Goal: Check status: Check status

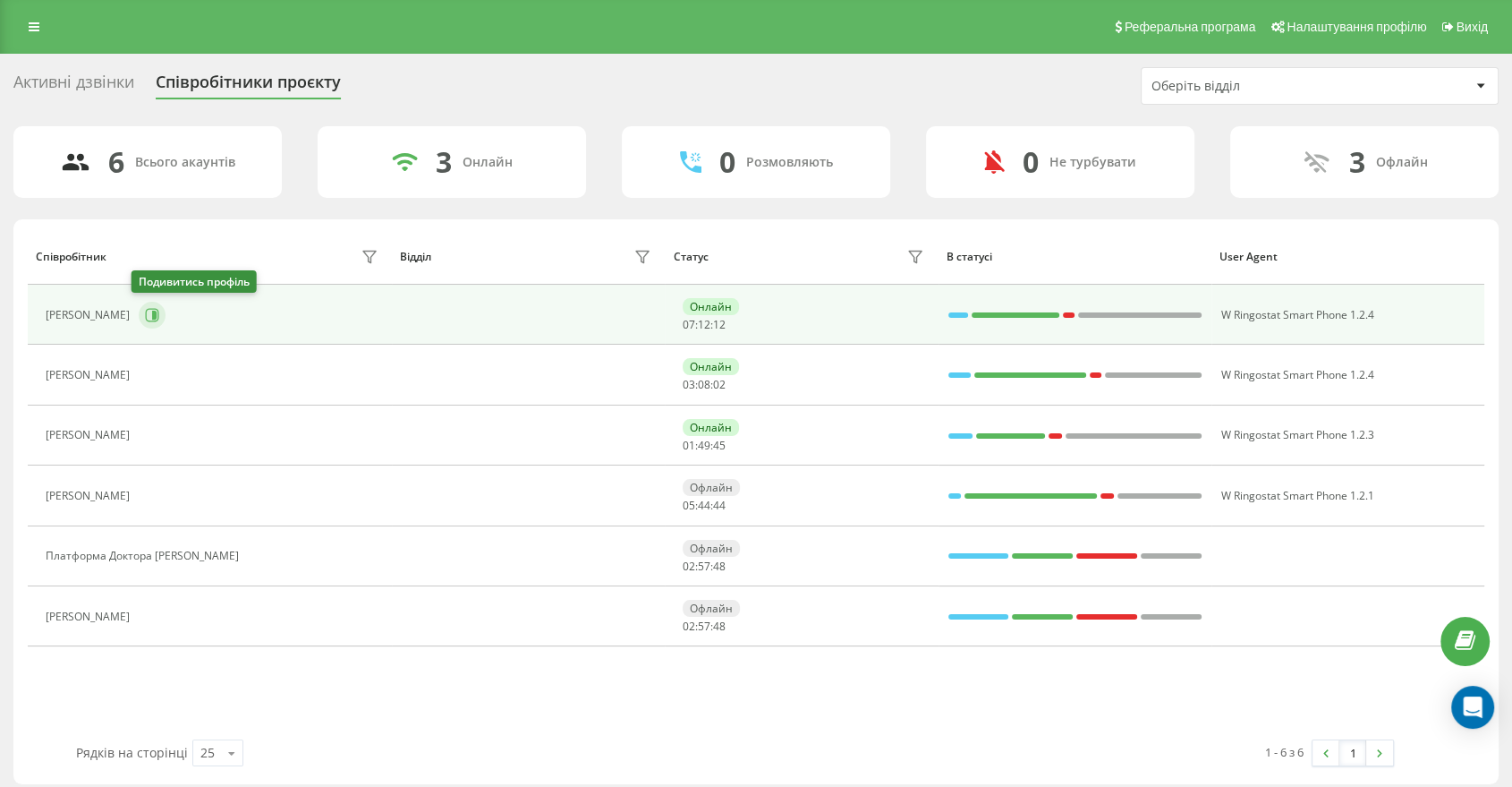
click at [156, 310] on button at bounding box center [152, 315] width 27 height 27
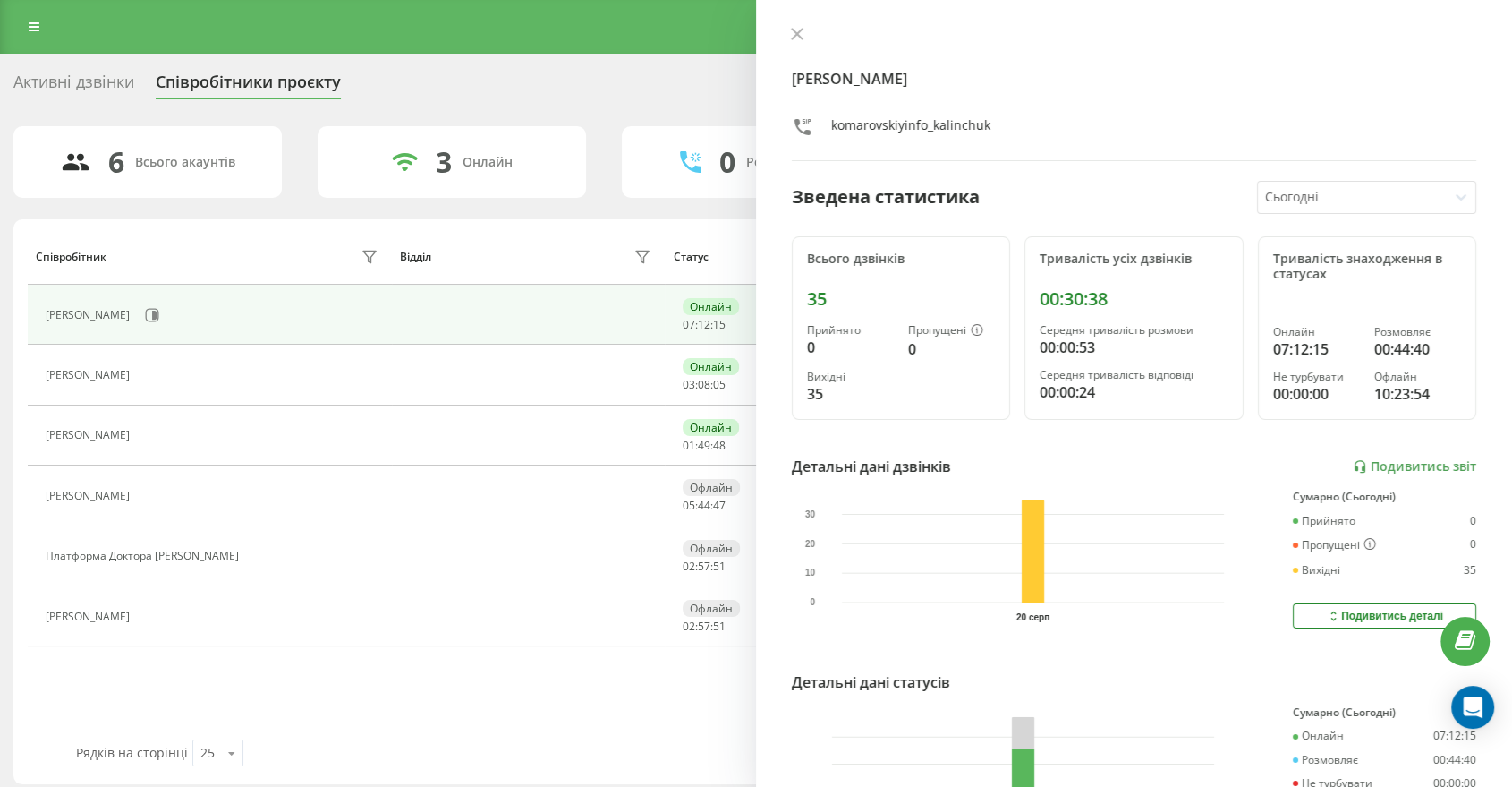
drag, startPoint x: 801, startPoint y: 33, endPoint x: 768, endPoint y: 52, distance: 38.1
click at [799, 33] on icon at bounding box center [797, 34] width 13 height 13
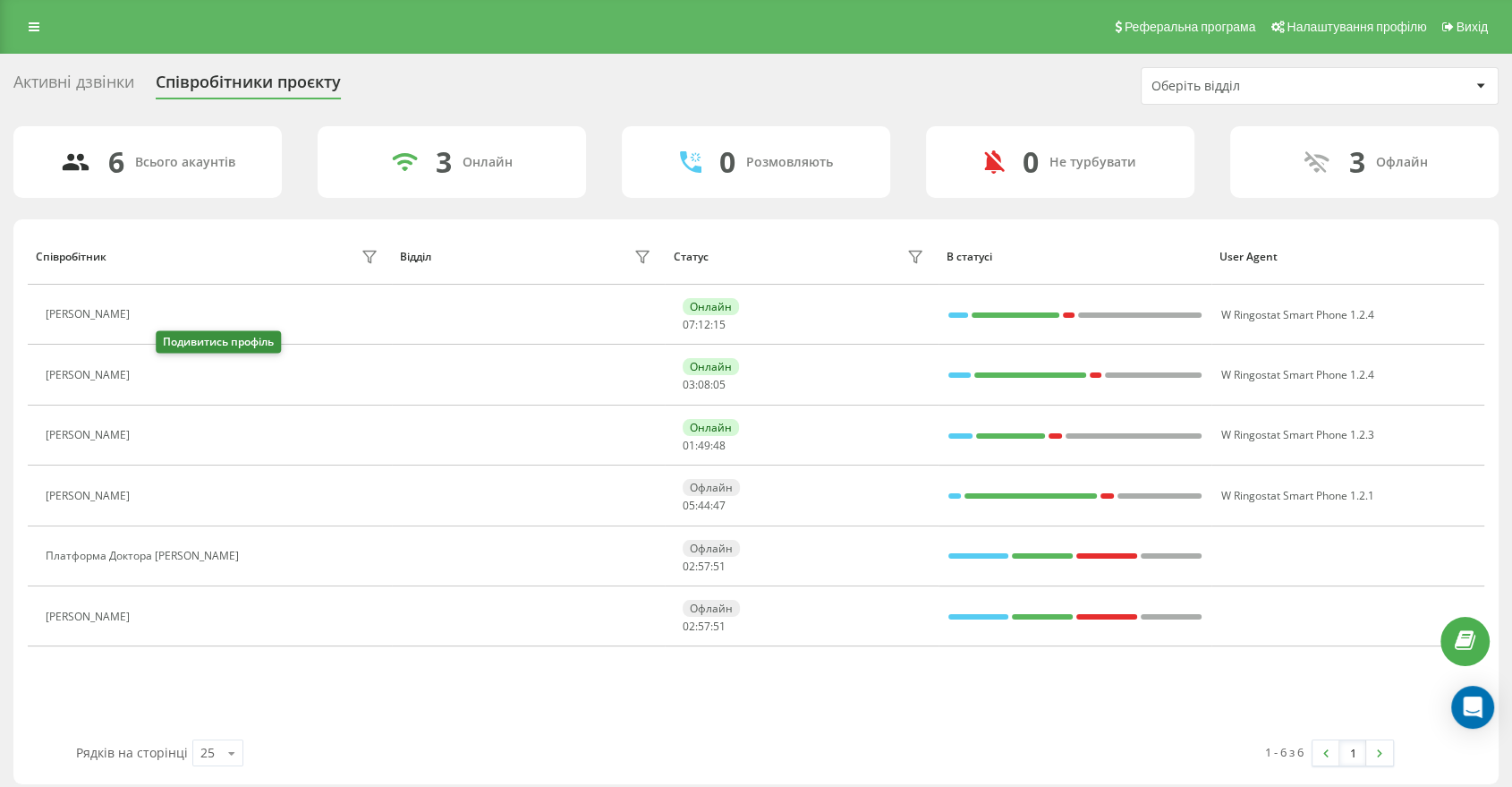
drag, startPoint x: 165, startPoint y: 378, endPoint x: 174, endPoint y: 373, distance: 10.3
click at [156, 377] on icon at bounding box center [149, 374] width 14 height 14
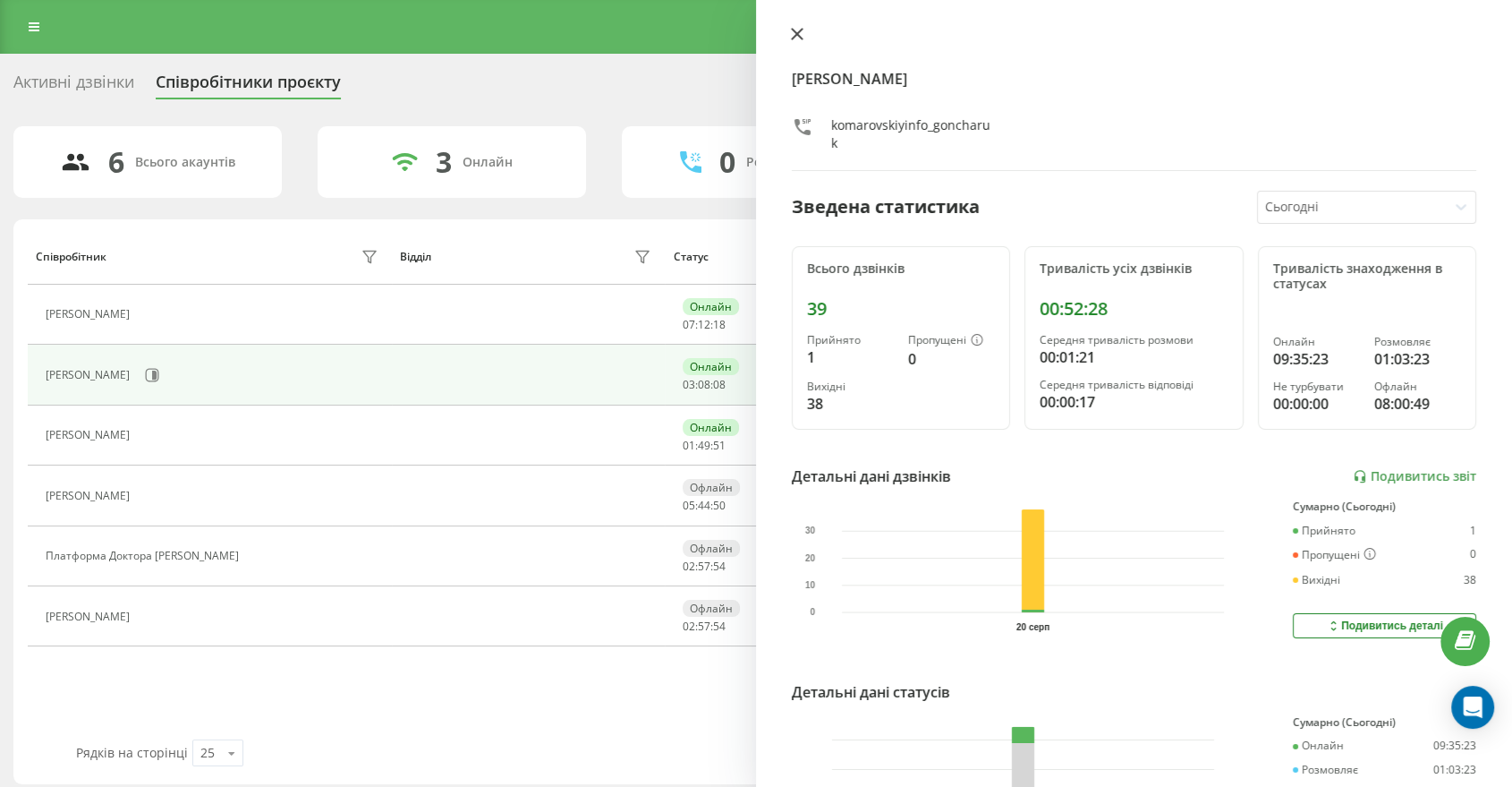
click at [800, 34] on icon at bounding box center [797, 34] width 13 height 13
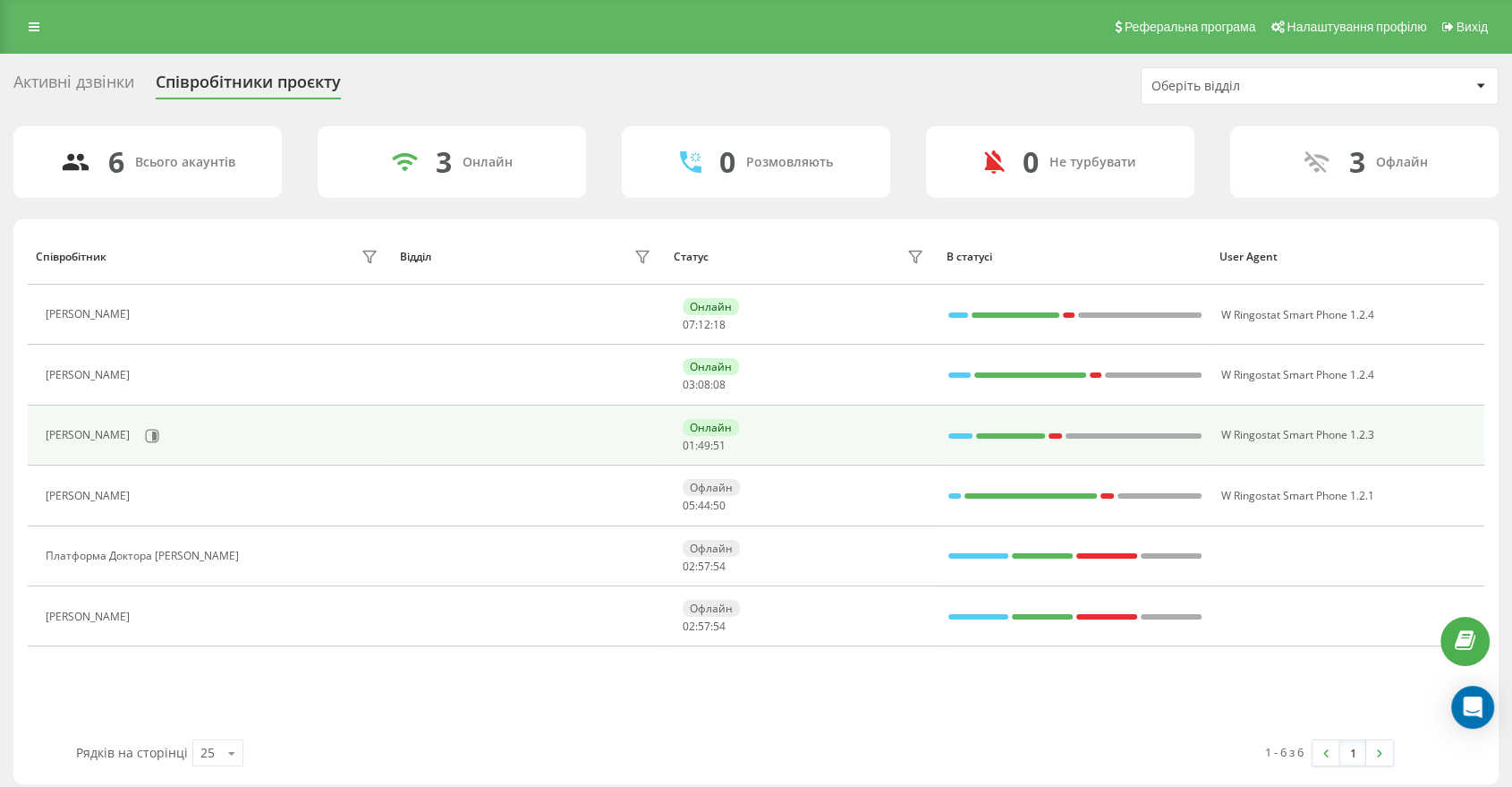
click at [121, 432] on div "[PERSON_NAME]" at bounding box center [213, 435] width 336 height 31
click at [152, 434] on icon at bounding box center [154, 435] width 5 height 9
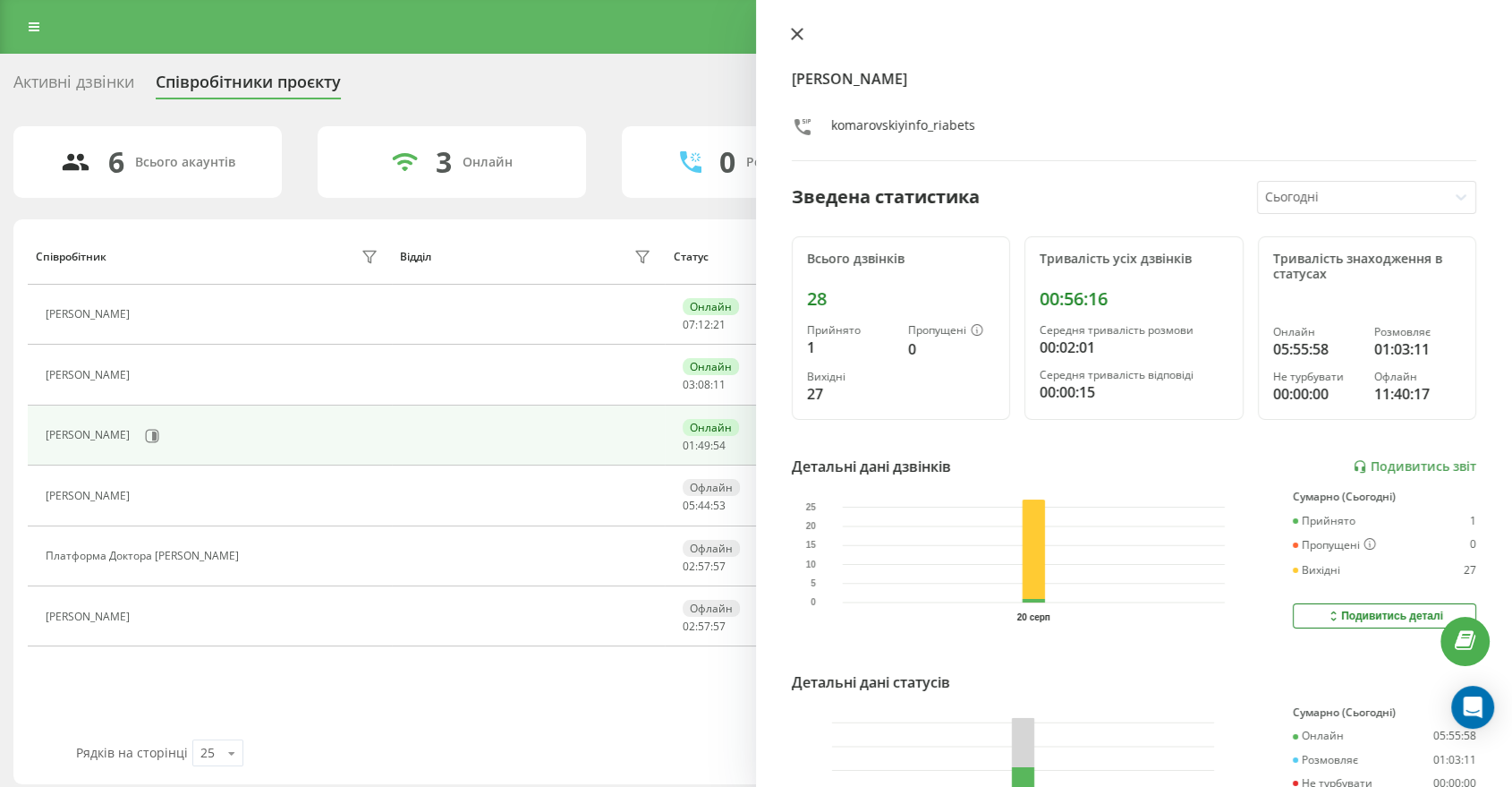
click at [799, 34] on icon at bounding box center [797, 34] width 13 height 13
